Goal: Task Accomplishment & Management: Manage account settings

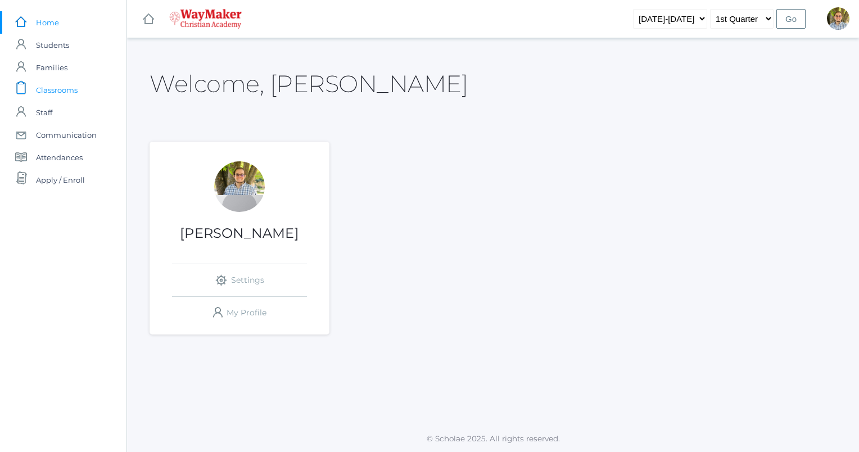
click at [58, 92] on span "Classrooms" at bounding box center [57, 90] width 42 height 22
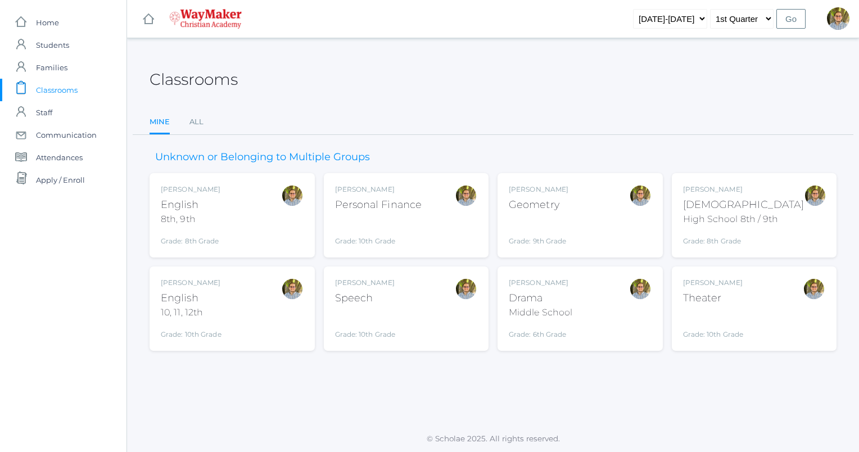
click at [255, 211] on div "Kylen Braileanu English 8th, 9th Grade: 8th Grade 08ENGLISH" at bounding box center [232, 215] width 143 height 62
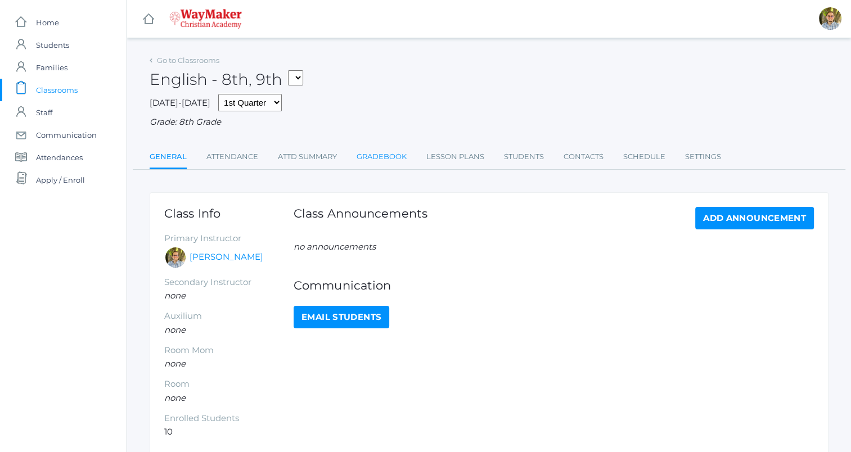
click at [400, 161] on link "Gradebook" at bounding box center [382, 157] width 50 height 22
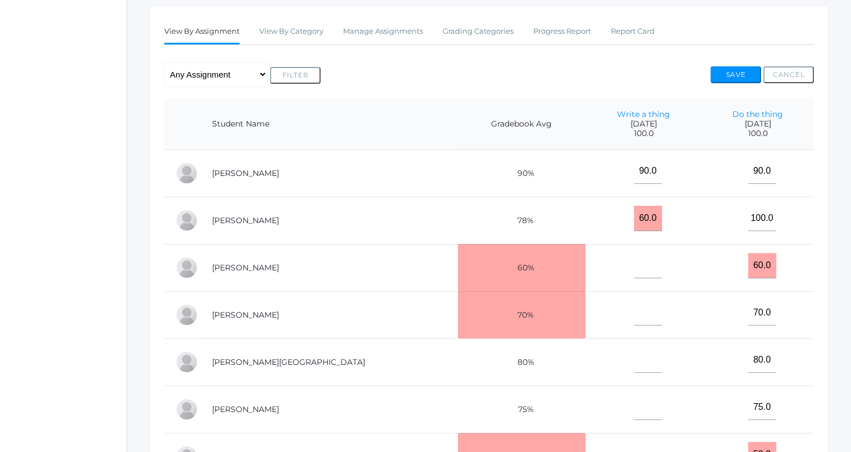
scroll to position [187, 0]
click at [402, 30] on link "Manage Assignments" at bounding box center [383, 31] width 80 height 22
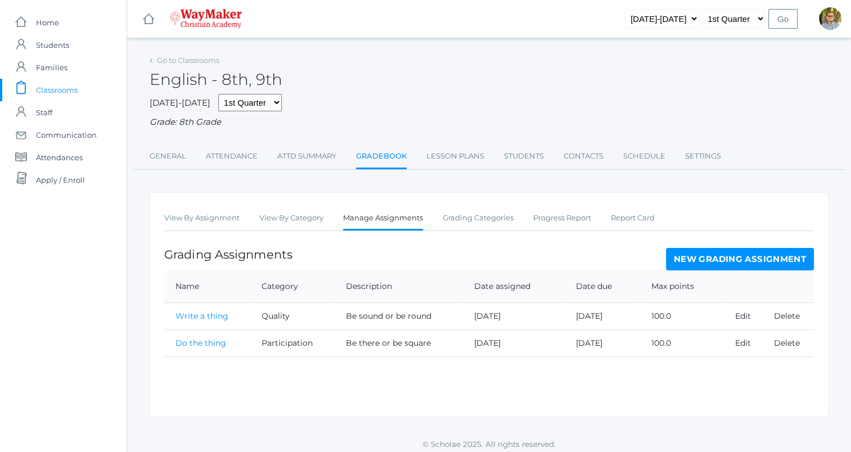
scroll to position [6, 0]
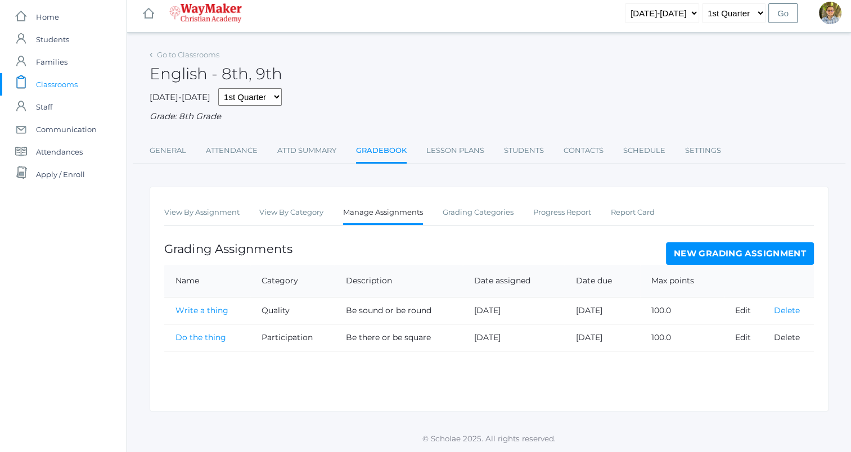
click at [784, 306] on link "Delete" at bounding box center [786, 310] width 26 height 10
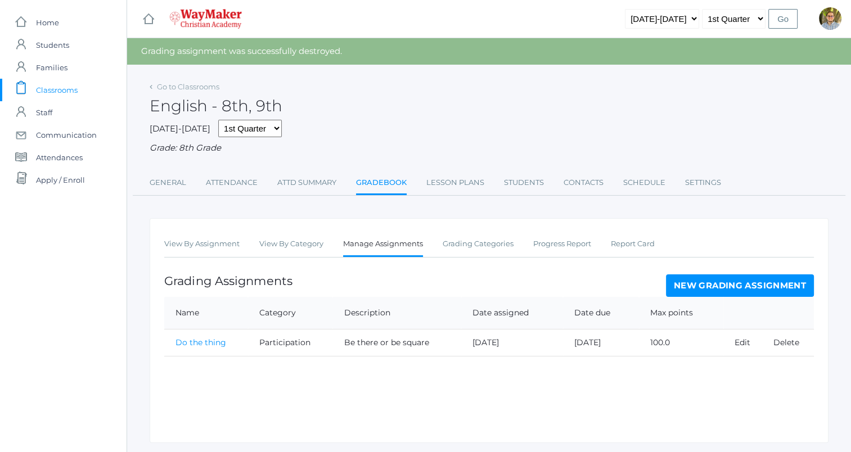
click at [785, 337] on link "Delete" at bounding box center [786, 342] width 26 height 10
click at [231, 243] on link "View By Assignment" at bounding box center [201, 244] width 75 height 22
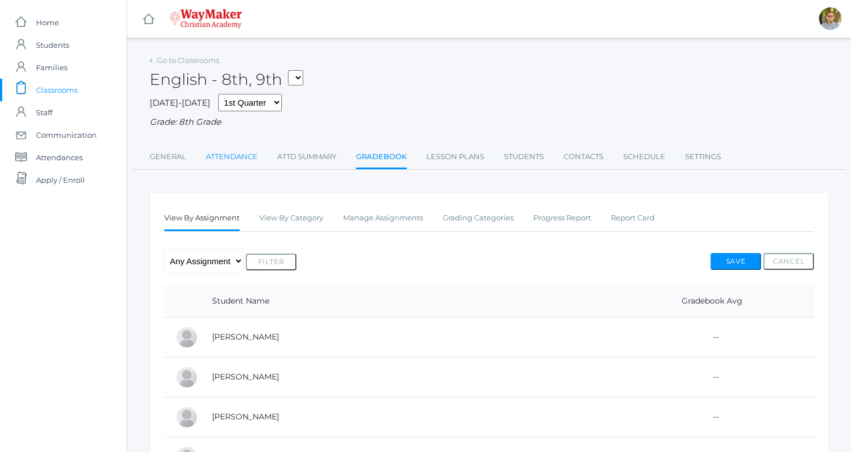
click at [241, 157] on link "Attendance" at bounding box center [232, 157] width 52 height 22
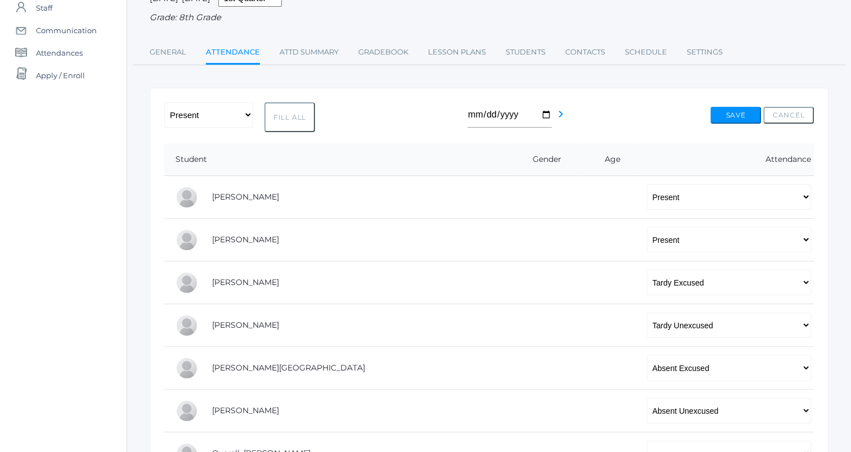
scroll to position [119, 0]
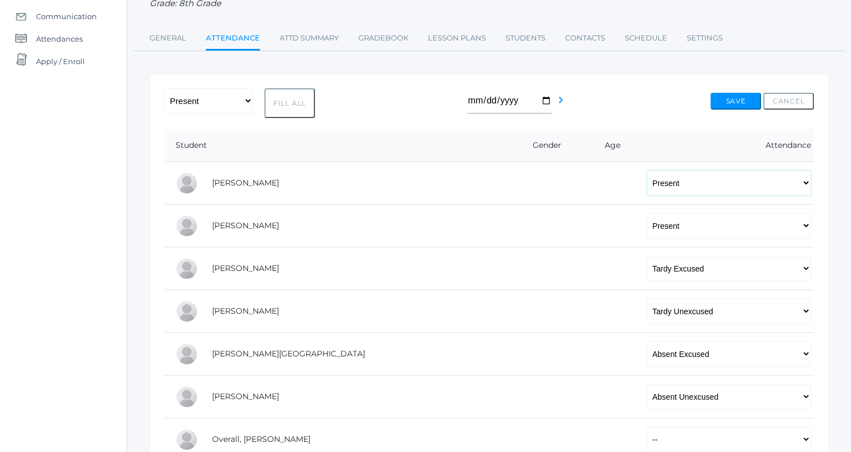
click at [683, 183] on select "-- Present Tardy Excused Tardy Unexcused Absent Excused Absent Unexcused" at bounding box center [729, 182] width 164 height 25
select select
click at [647, 170] on select "-- Present Tardy Excused Tardy Unexcused Absent Excused Absent Unexcused" at bounding box center [729, 182] width 164 height 25
click at [661, 216] on select "-- Present Tardy Excused Tardy Unexcused Absent Excused Absent Unexcused" at bounding box center [729, 225] width 164 height 25
select select
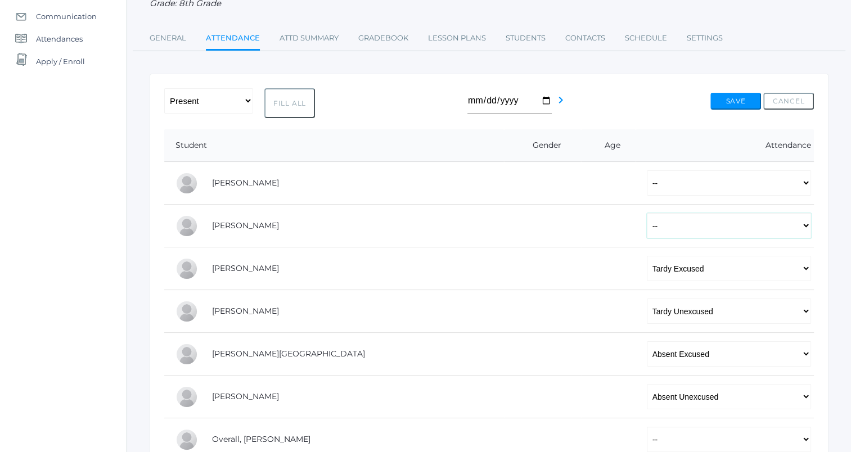
click at [647, 213] on select "-- Present Tardy Excused Tardy Unexcused Absent Excused Absent Unexcused" at bounding box center [729, 225] width 164 height 25
click at [647, 265] on select "-- Present Tardy Excused Tardy Unexcused Absent Excused Absent Unexcused" at bounding box center [729, 268] width 164 height 25
select select
click at [647, 256] on select "-- Present Tardy Excused Tardy Unexcused Absent Excused Absent Unexcused" at bounding box center [729, 268] width 164 height 25
click at [647, 317] on select "-- Present Tardy Excused Tardy Unexcused Absent Excused Absent Unexcused" at bounding box center [729, 311] width 164 height 25
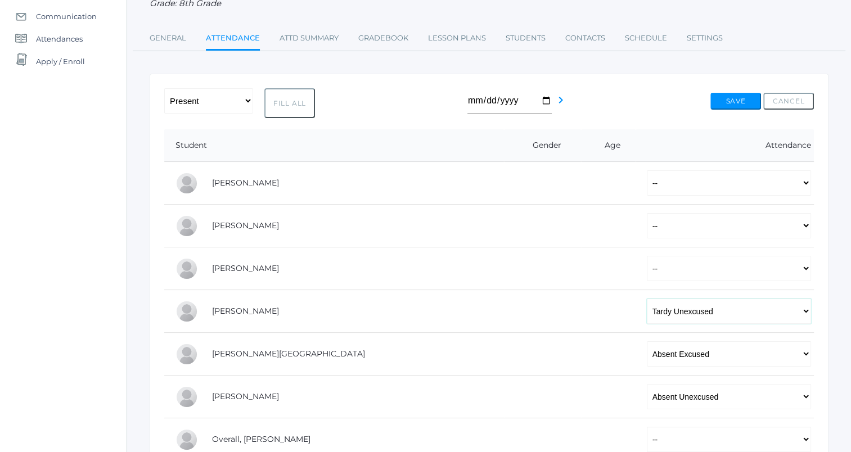
select select
click at [647, 299] on select "-- Present Tardy Excused Tardy Unexcused Absent Excused Absent Unexcused" at bounding box center [729, 311] width 164 height 25
click at [647, 358] on select "-- Present Tardy Excused Tardy Unexcused Absent Excused Absent Unexcused" at bounding box center [729, 353] width 164 height 25
select select
click at [647, 341] on select "-- Present Tardy Excused Tardy Unexcused Absent Excused Absent Unexcused" at bounding box center [729, 353] width 164 height 25
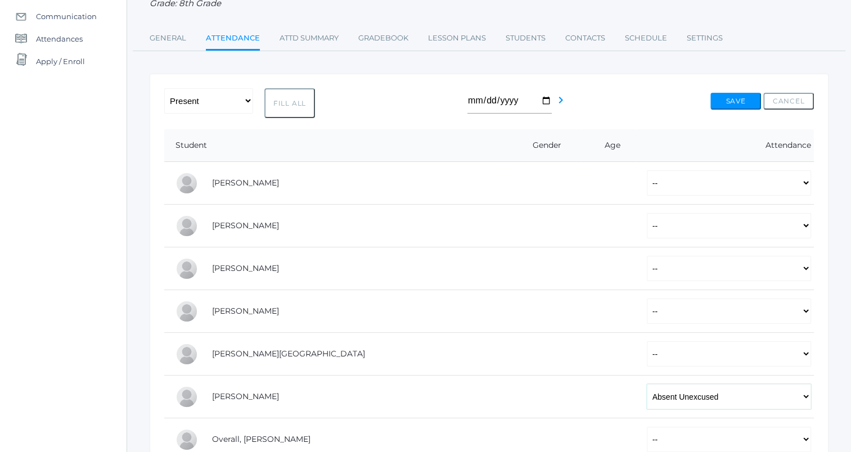
click at [661, 399] on select "-- Present Tardy Excused Tardy Unexcused Absent Excused Absent Unexcused" at bounding box center [729, 396] width 164 height 25
select select
click at [647, 384] on select "-- Present Tardy Excused Tardy Unexcused Absent Excused Absent Unexcused" at bounding box center [729, 396] width 164 height 25
click at [733, 103] on button "Save" at bounding box center [735, 101] width 51 height 17
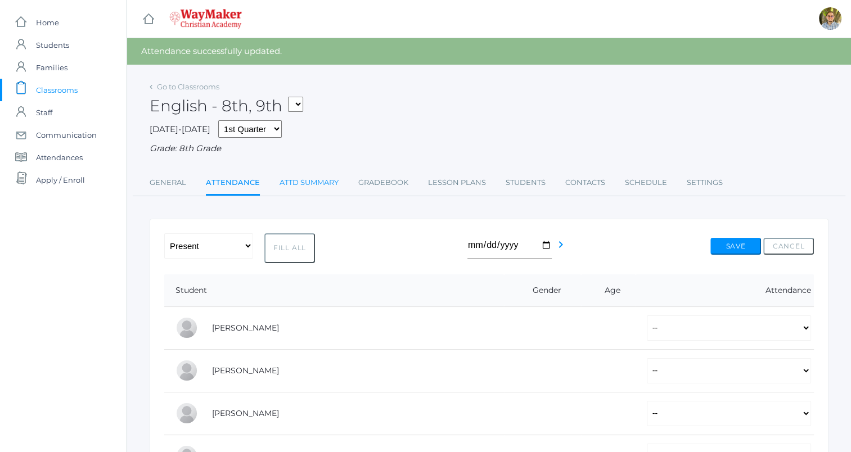
click at [308, 183] on link "Attd Summary" at bounding box center [309, 183] width 59 height 22
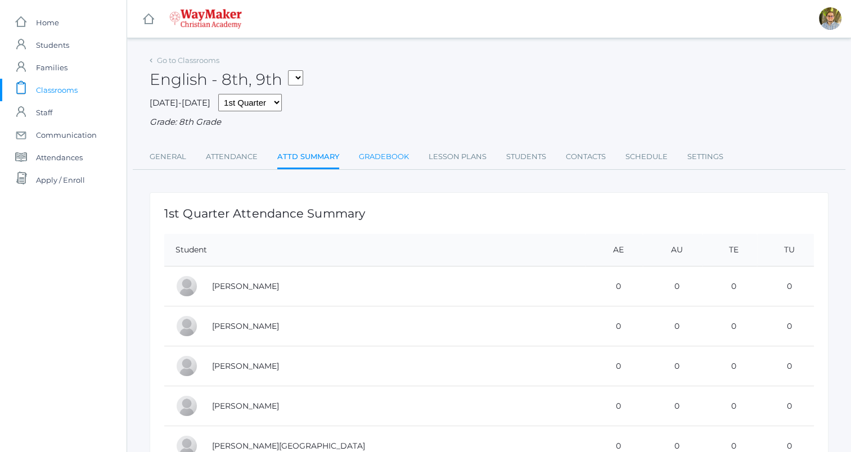
click at [398, 164] on link "Gradebook" at bounding box center [384, 157] width 50 height 22
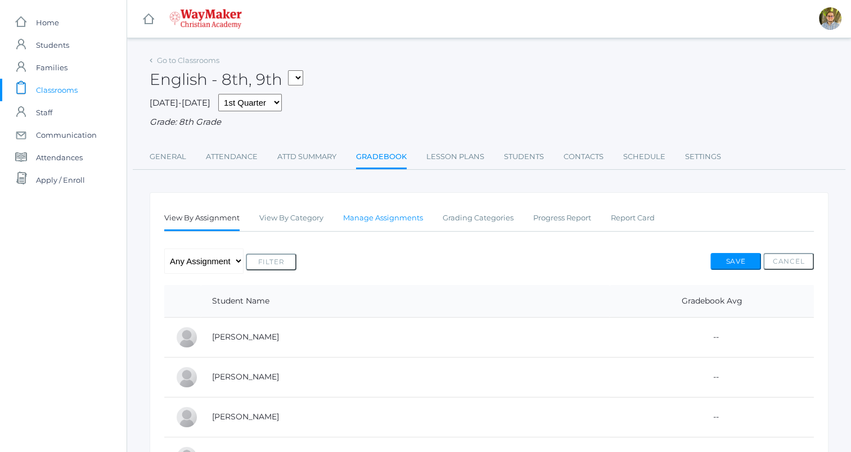
click at [394, 220] on link "Manage Assignments" at bounding box center [383, 218] width 80 height 22
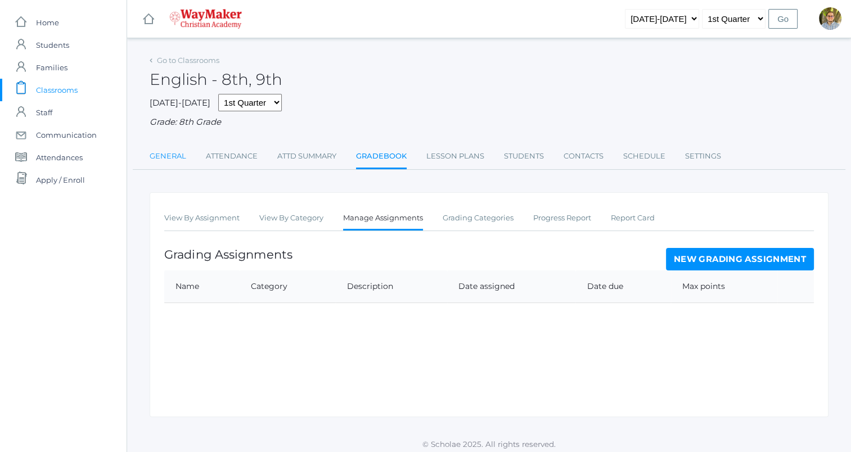
click at [174, 154] on link "General" at bounding box center [168, 156] width 37 height 22
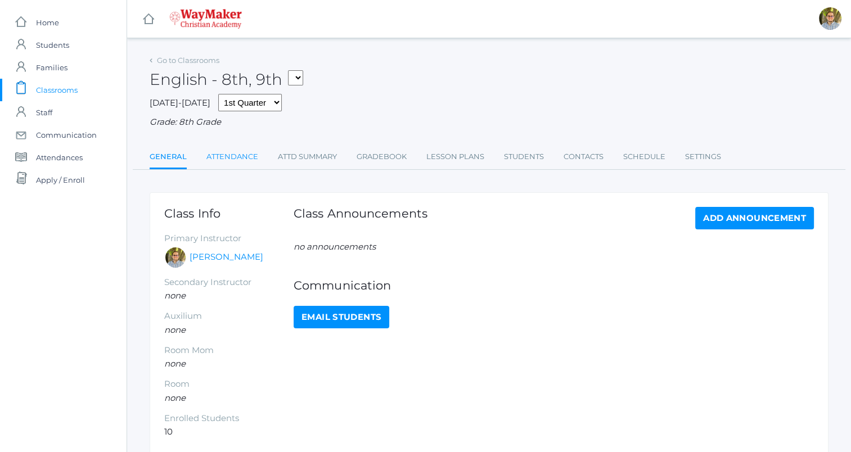
click at [245, 158] on link "Attendance" at bounding box center [232, 157] width 52 height 22
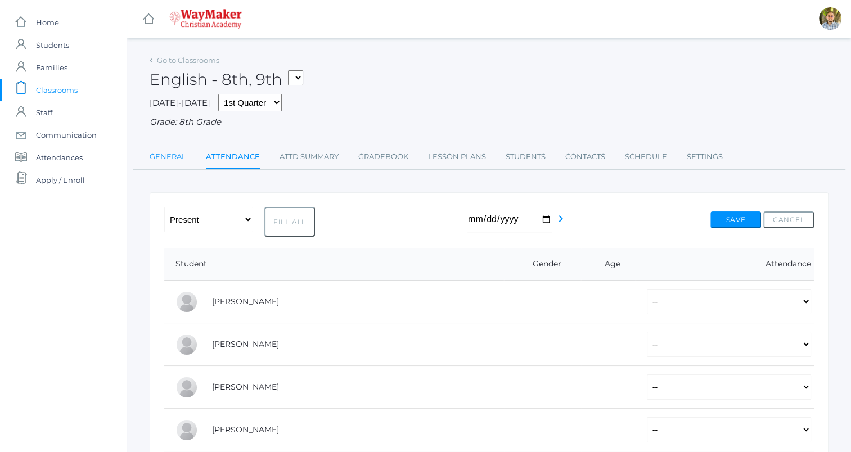
click at [155, 159] on link "General" at bounding box center [168, 157] width 37 height 22
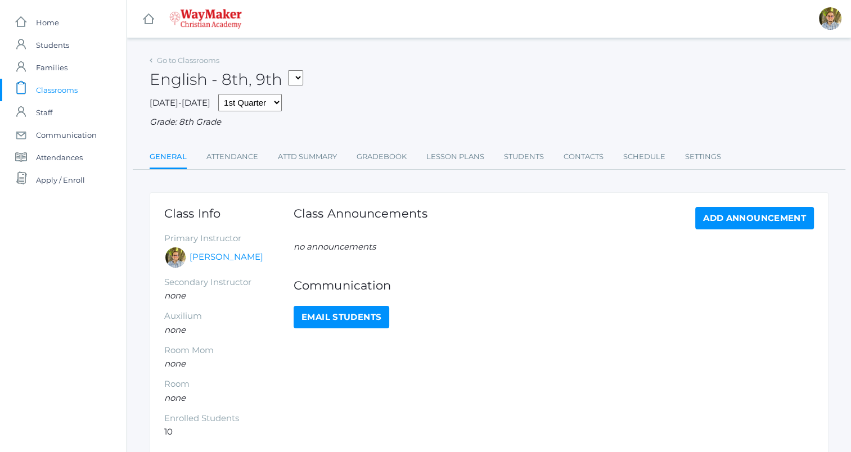
scroll to position [53, 0]
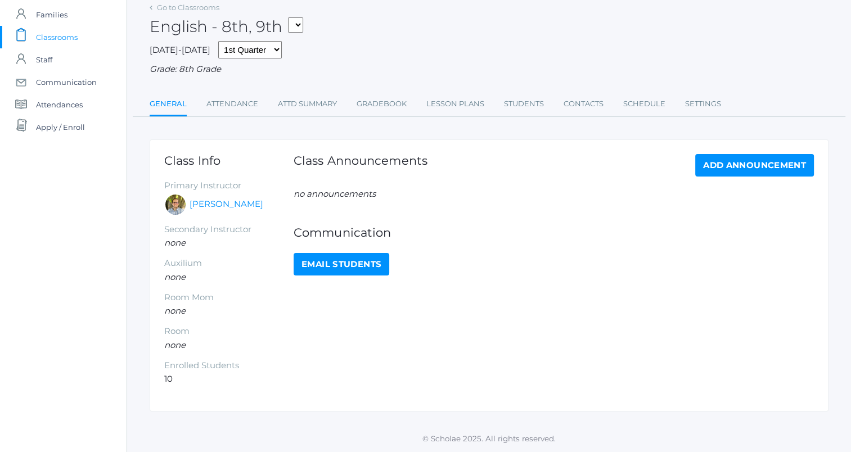
click at [729, 166] on link "Add Announcement" at bounding box center [754, 165] width 119 height 22
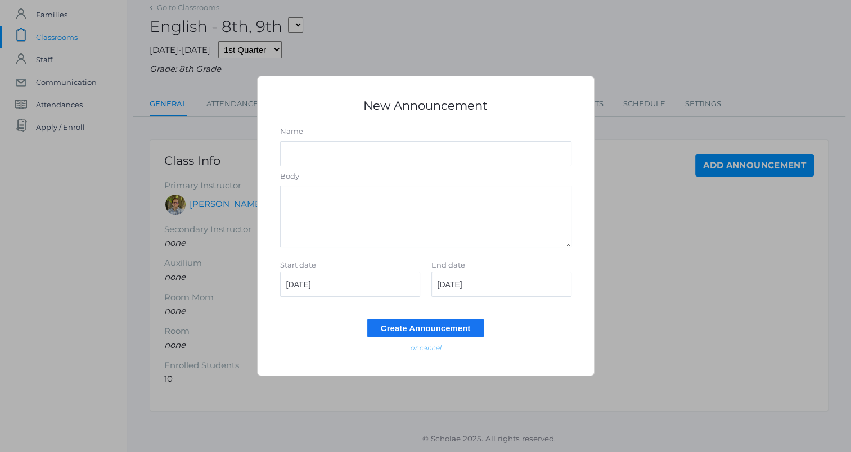
click at [426, 344] on em "or cancel" at bounding box center [425, 348] width 31 height 8
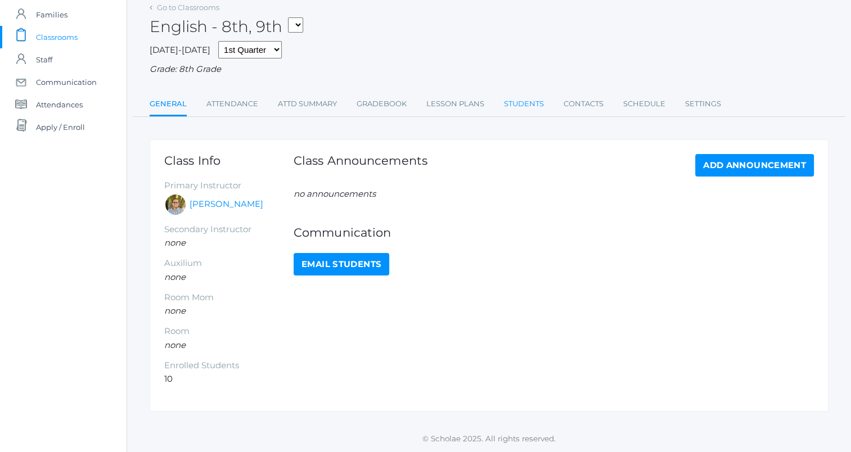
click at [506, 101] on link "Students" at bounding box center [524, 104] width 40 height 22
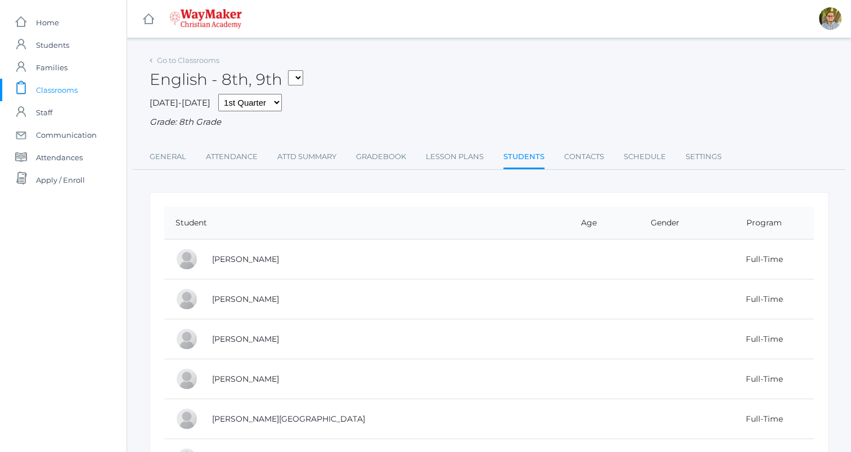
click at [507, 63] on div "English - 8th, 9th THEATER - Drama Middle School THEATER - Theater HSBIBLE - Bi…" at bounding box center [489, 73] width 679 height 42
click at [465, 157] on link "Lesson Plans" at bounding box center [455, 157] width 58 height 22
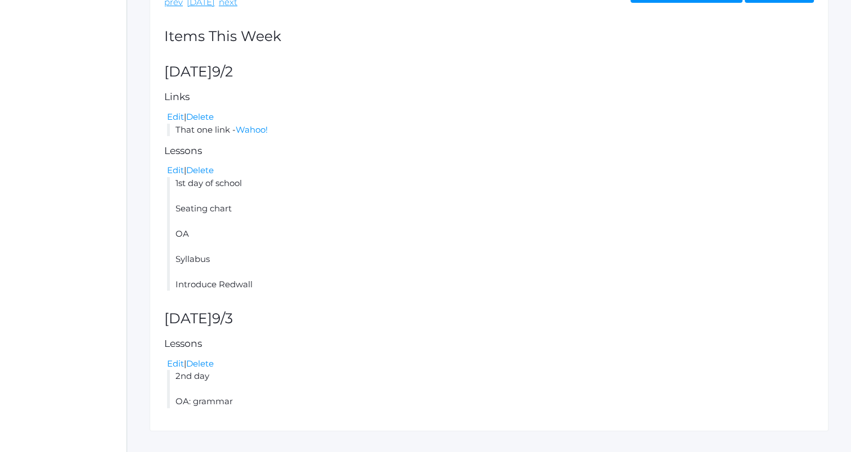
scroll to position [233, 0]
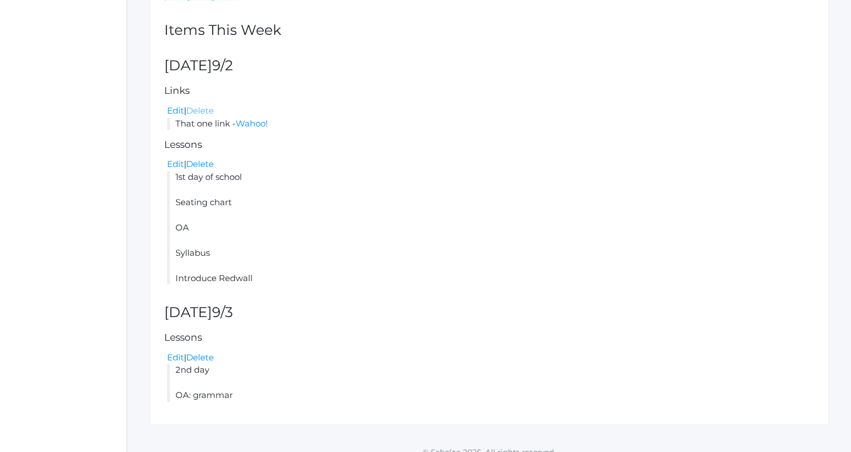
click at [210, 109] on link "Delete" at bounding box center [200, 110] width 28 height 11
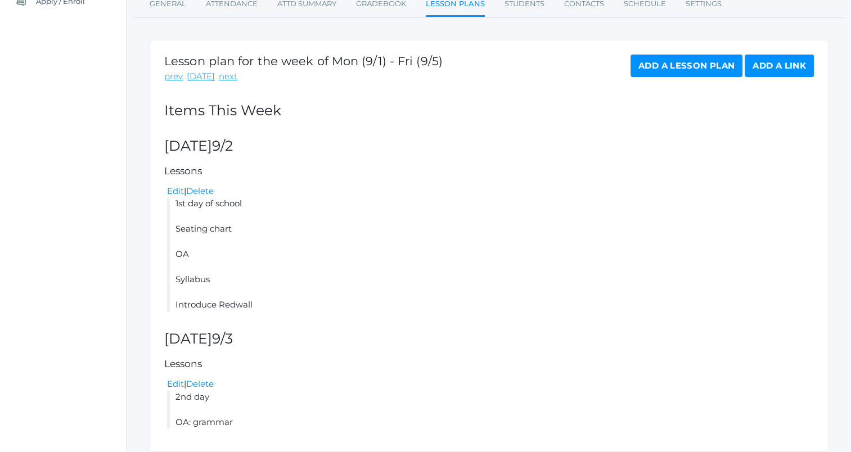
scroll to position [219, 0]
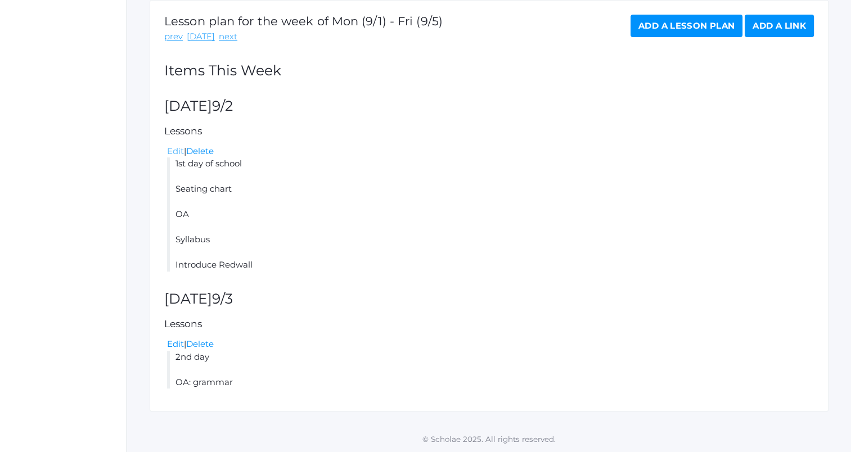
click at [172, 151] on link "Edit" at bounding box center [175, 151] width 17 height 11
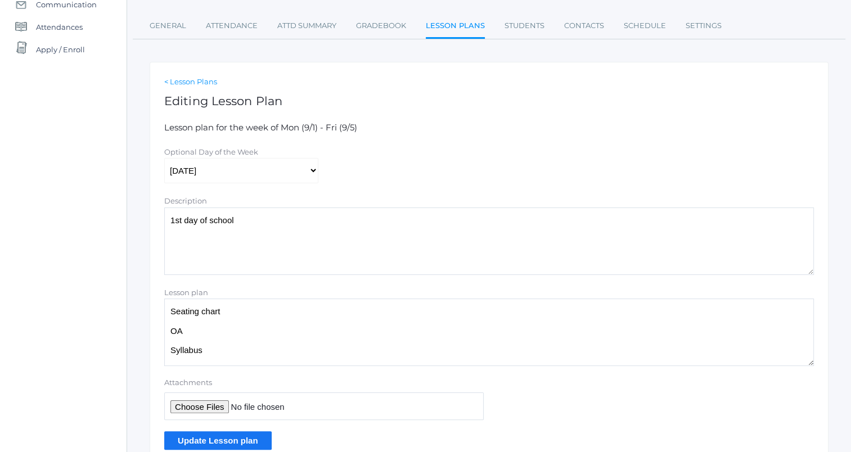
scroll to position [183, 0]
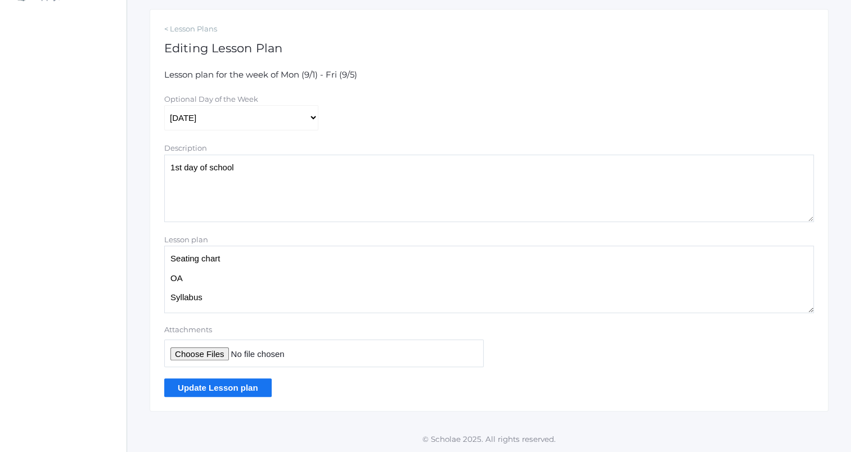
click at [304, 260] on textarea "Seating chart OA Syllabus Introduce Redwall" at bounding box center [489, 279] width 650 height 67
click at [320, 300] on textarea "Seating chart OA Syllabus Introduce Redwall" at bounding box center [489, 279] width 650 height 67
type textarea "Seating chart? OA Syllabus Introduce Redwall"
click at [834, 94] on div "Go to Classrooms English - 8th, 9th 2025-2026 1st Quarter 2nd Quarter 3rd Quart…" at bounding box center [489, 140] width 724 height 543
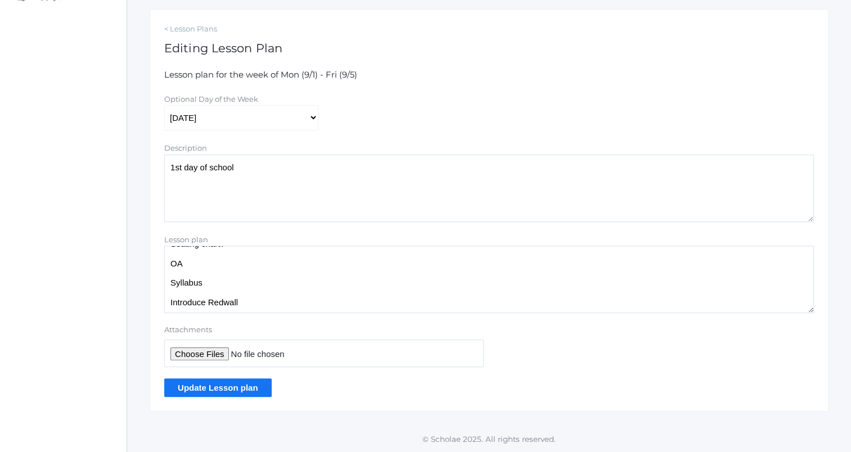
click at [213, 386] on input "Update Lesson plan" at bounding box center [217, 387] width 107 height 19
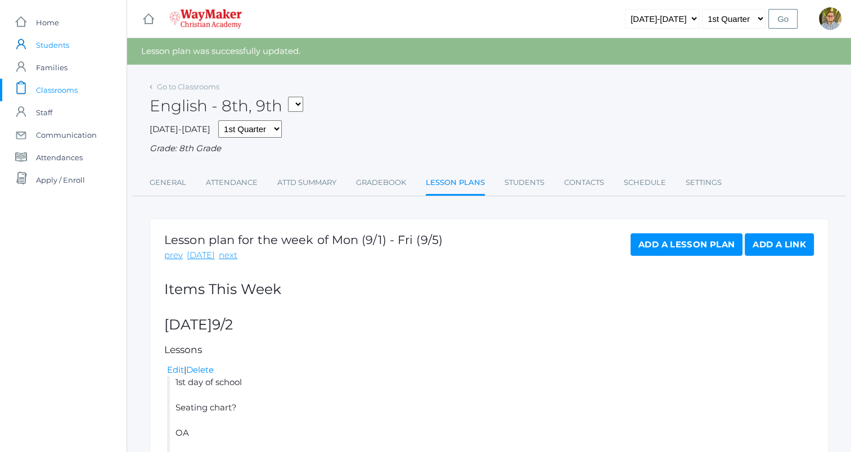
click at [54, 44] on span "Students" at bounding box center [52, 45] width 33 height 22
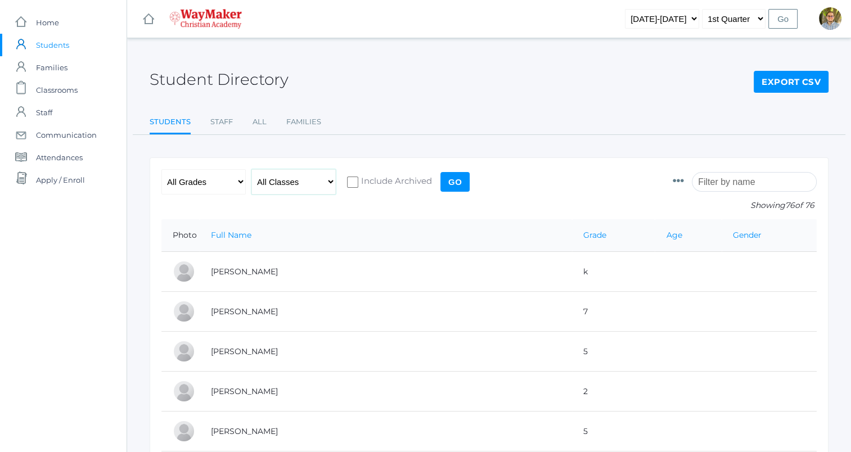
click at [291, 182] on select "All Classes" at bounding box center [293, 181] width 84 height 25
click at [217, 185] on select "All Grades Elementary - Pre-K - Kindergarten - 1st Grade - 2nd Grade - 3rd Grad…" at bounding box center [203, 181] width 84 height 25
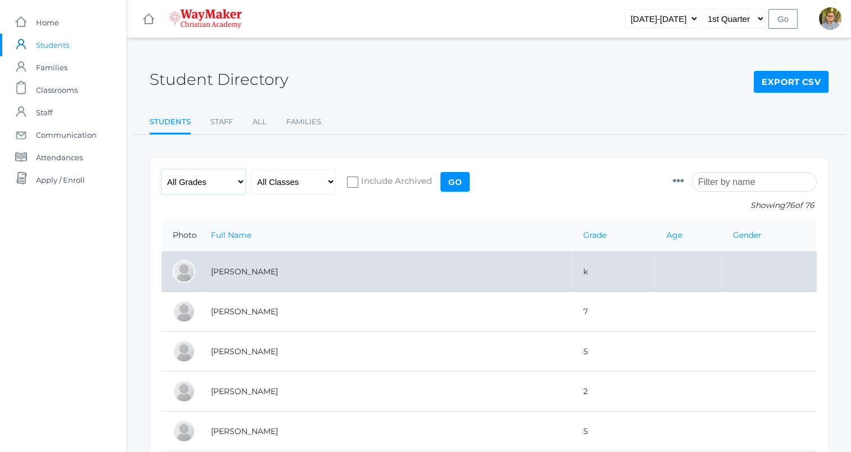
select select "jr. high"
click at [161, 169] on select "All Grades Elementary - Pre-K - Kindergarten - 1st Grade - 2nd Grade - 3rd Grad…" at bounding box center [203, 181] width 84 height 25
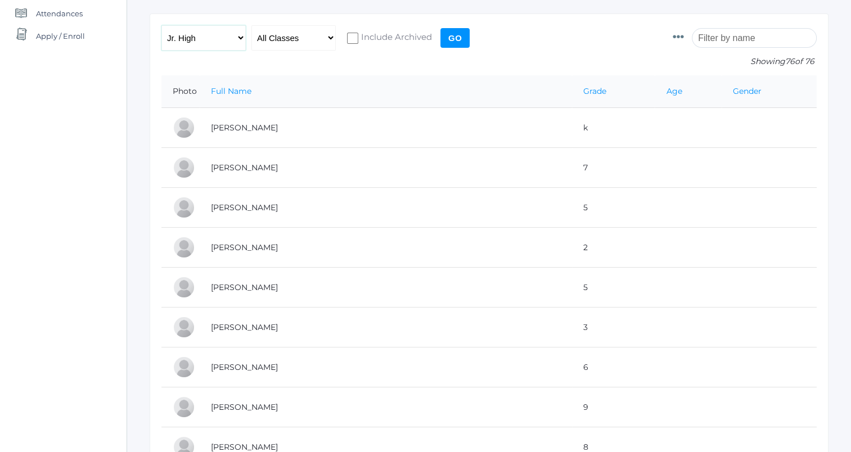
scroll to position [146, 0]
click at [456, 44] on input "Go" at bounding box center [454, 36] width 29 height 20
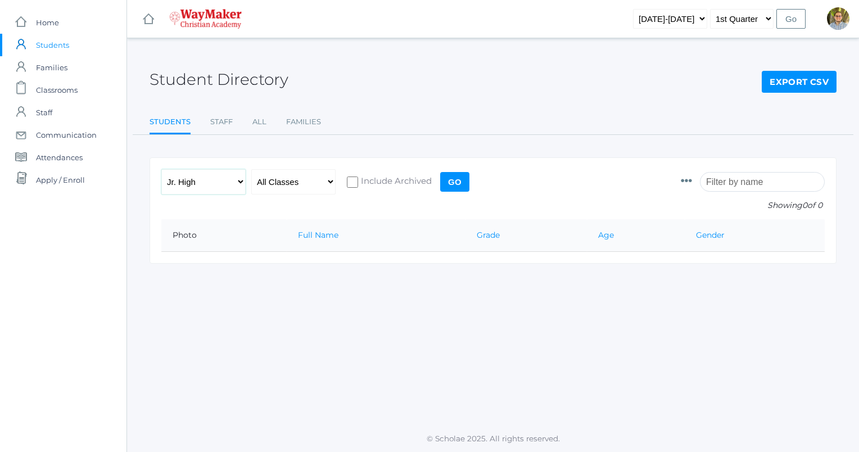
click at [229, 182] on select "All Grades Elementary - Pre-K - Kindergarten - 1st Grade - 2nd Grade - 3rd Grad…" at bounding box center [203, 181] width 84 height 25
select select "6"
click at [161, 169] on select "All Grades Elementary - Pre-K - Kindergarten - 1st Grade - 2nd Grade - 3rd Grad…" at bounding box center [203, 181] width 84 height 25
click at [455, 184] on input "Go" at bounding box center [454, 182] width 29 height 20
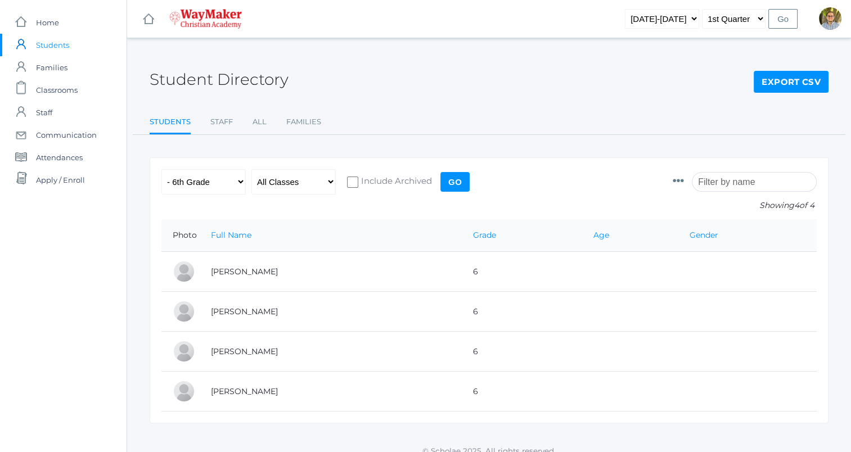
scroll to position [19, 0]
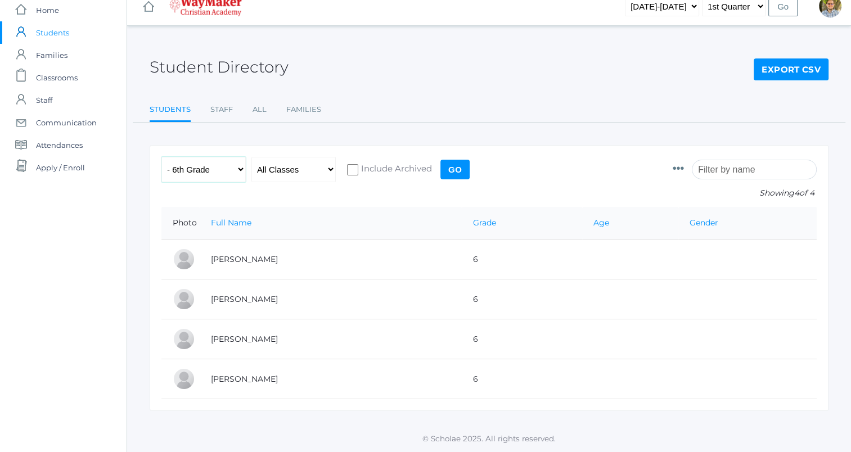
click at [223, 163] on select "All Grades Elementary - Pre-K - Kindergarten - 1st Grade - 2nd Grade - 3rd Grad…" at bounding box center [203, 169] width 84 height 25
click at [259, 99] on link "All" at bounding box center [260, 109] width 14 height 22
